Goal: Information Seeking & Learning: Check status

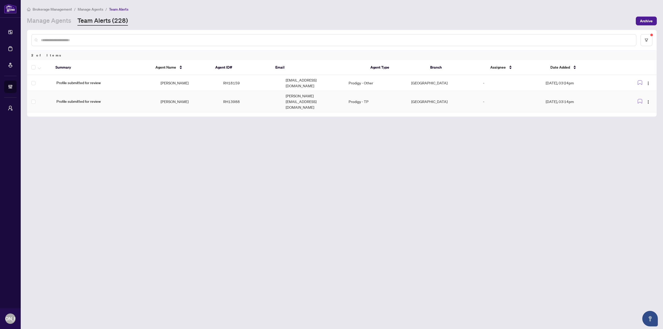
click at [246, 93] on td "RH13988" at bounding box center [250, 101] width 63 height 21
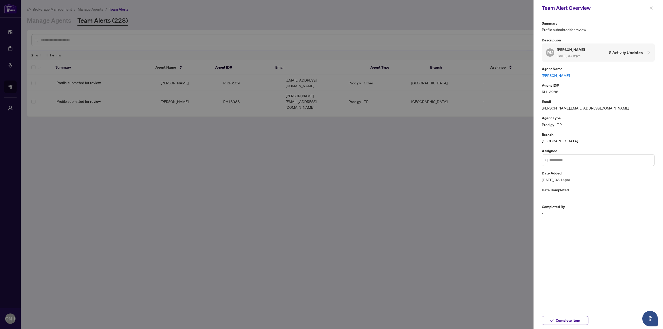
click at [569, 74] on link "[PERSON_NAME]" at bounding box center [597, 75] width 113 height 6
click at [650, 9] on icon "close" at bounding box center [651, 8] width 4 height 4
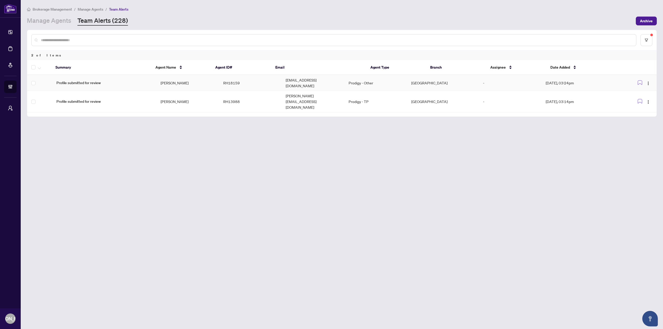
click at [407, 79] on td "Prodigy - Other" at bounding box center [375, 83] width 63 height 16
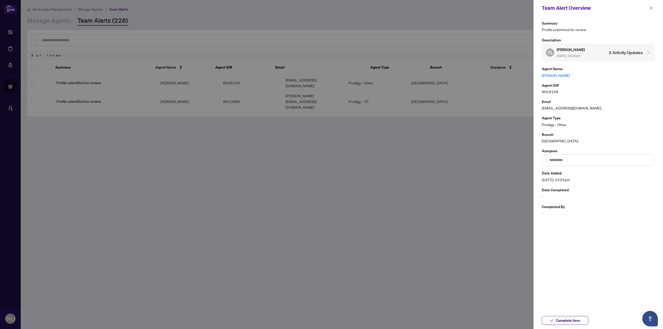
click at [562, 76] on link "Trisanna Lanson" at bounding box center [597, 75] width 113 height 6
click at [651, 9] on icon "close" at bounding box center [651, 8] width 4 height 4
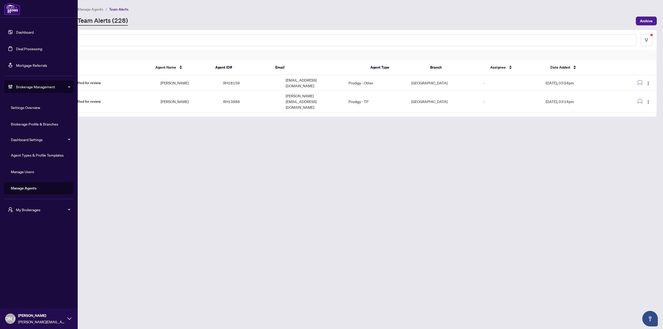
click at [18, 30] on link "Dashboard" at bounding box center [25, 32] width 18 height 5
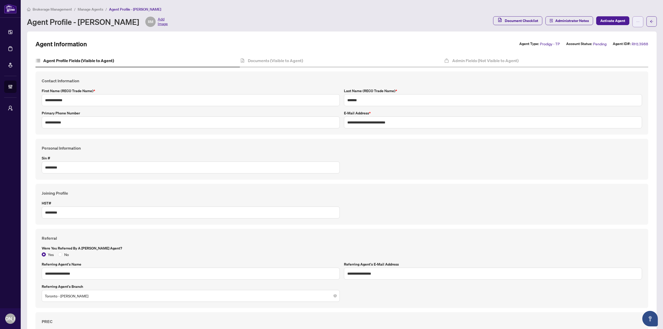
click at [636, 24] on span "button" at bounding box center [638, 22] width 4 height 8
click at [616, 68] on span "Agent Activity History" at bounding box center [616, 66] width 35 height 6
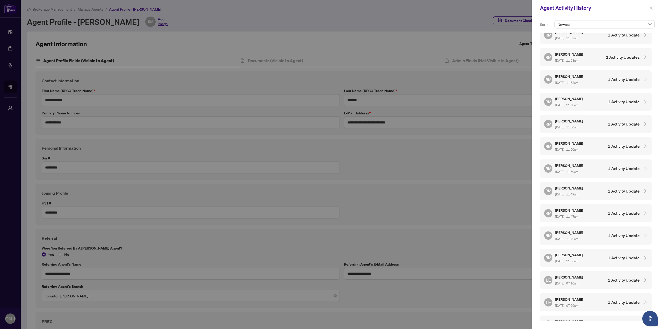
scroll to position [302, 0]
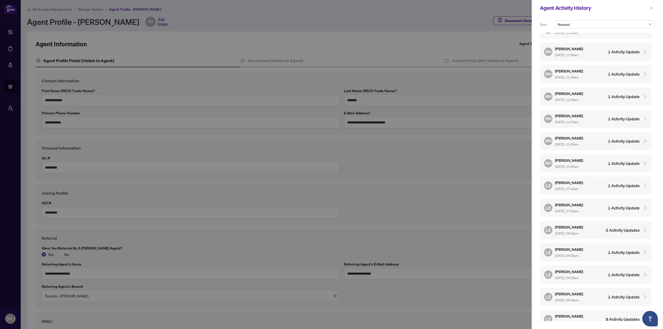
click at [650, 11] on span "button" at bounding box center [651, 8] width 4 height 8
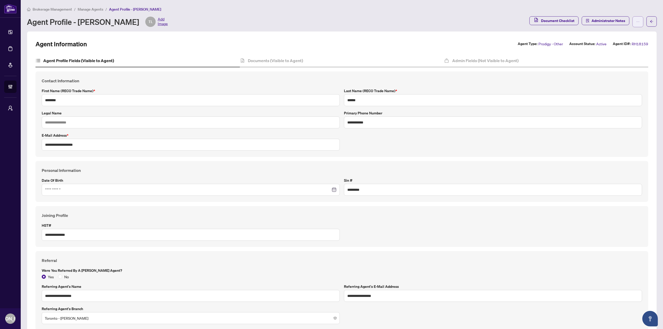
click at [638, 20] on button "button" at bounding box center [637, 21] width 11 height 11
type input "****"
type input "**********"
click at [619, 57] on span "Agent Activity History" at bounding box center [616, 58] width 35 height 6
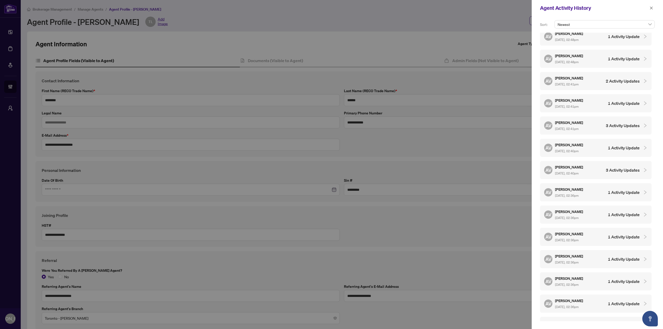
scroll to position [566, 0]
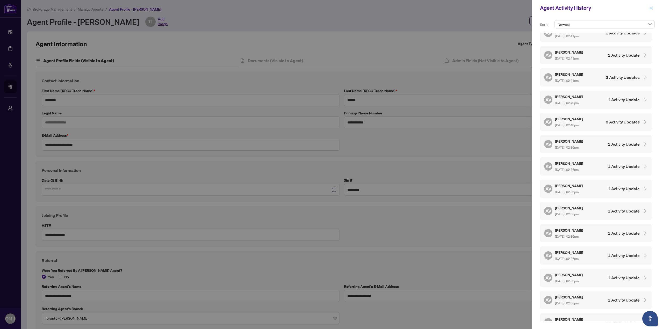
click at [650, 5] on span "button" at bounding box center [651, 8] width 4 height 8
